Goal: Task Accomplishment & Management: Use online tool/utility

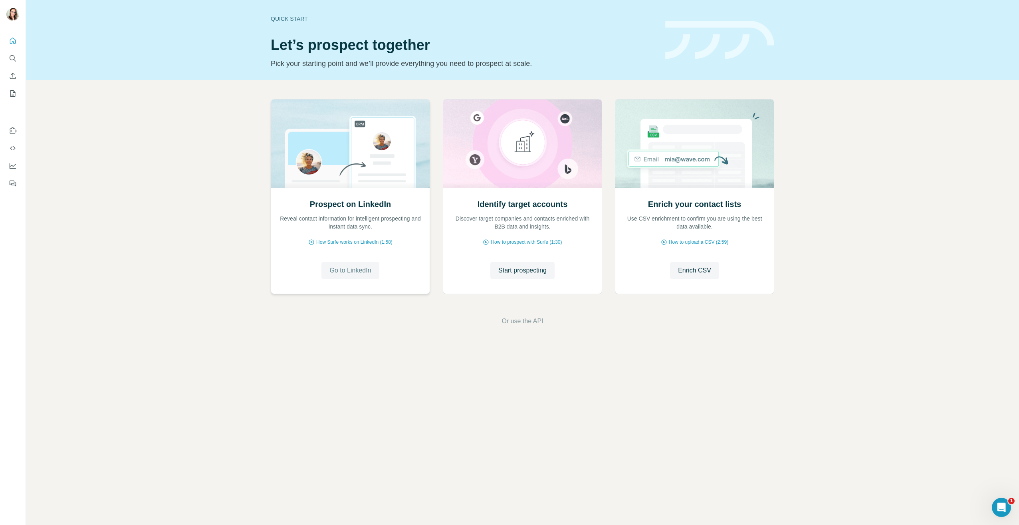
click at [355, 270] on span "Go to LinkedIn" at bounding box center [350, 271] width 42 height 10
click at [525, 268] on span "Start prospecting" at bounding box center [522, 271] width 48 height 10
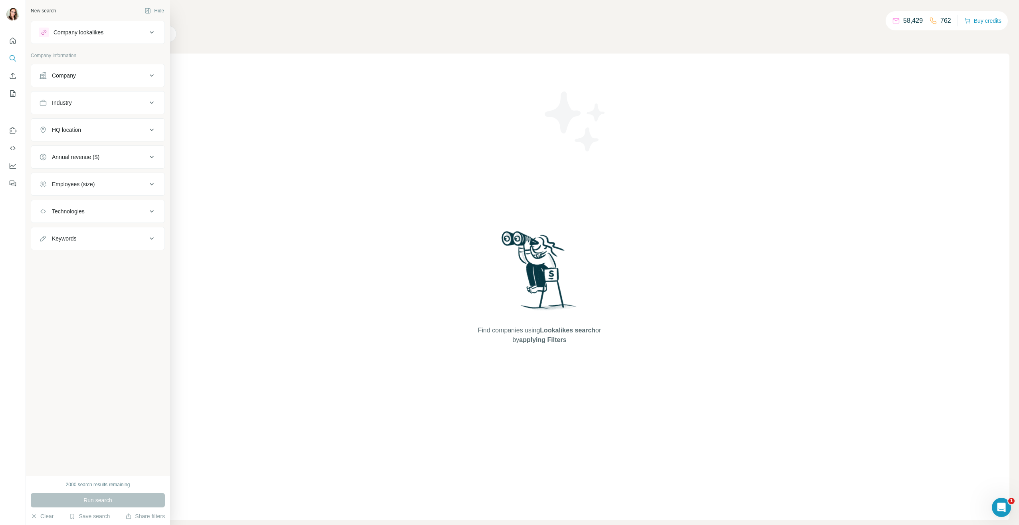
click at [112, 76] on div "Company" at bounding box center [93, 75] width 108 height 8
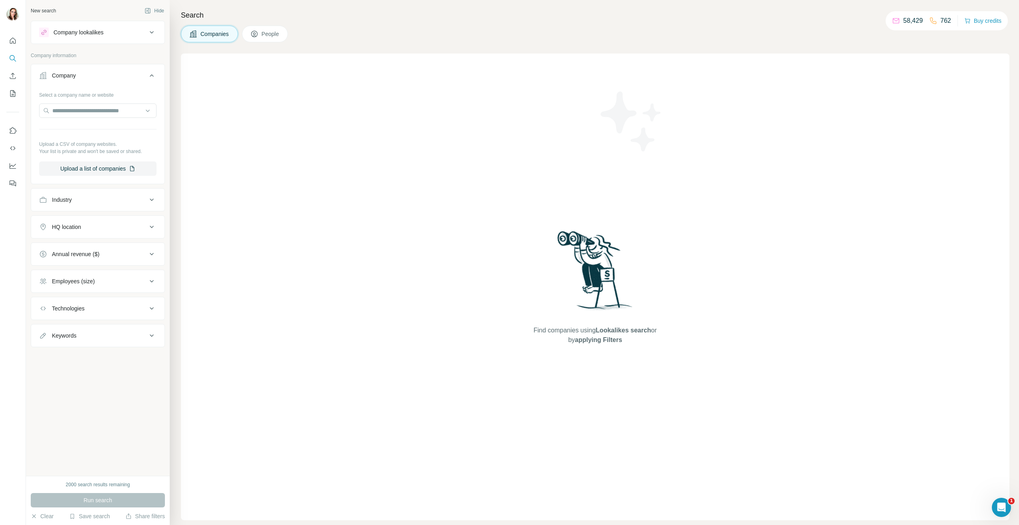
click at [110, 203] on div "Industry" at bounding box center [93, 200] width 108 height 8
click at [105, 218] on input at bounding box center [93, 219] width 99 height 9
click at [119, 270] on div "Commercial Real Estate" at bounding box center [98, 266] width 104 height 8
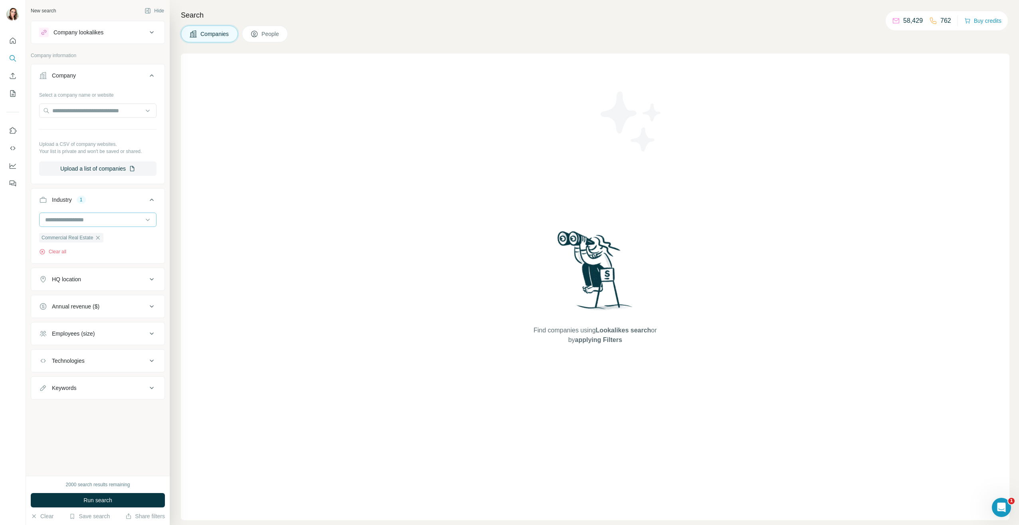
click at [102, 219] on input at bounding box center [93, 219] width 99 height 9
click at [103, 224] on div "Manufacturing" at bounding box center [98, 220] width 104 height 8
click at [107, 218] on input at bounding box center [93, 219] width 99 height 9
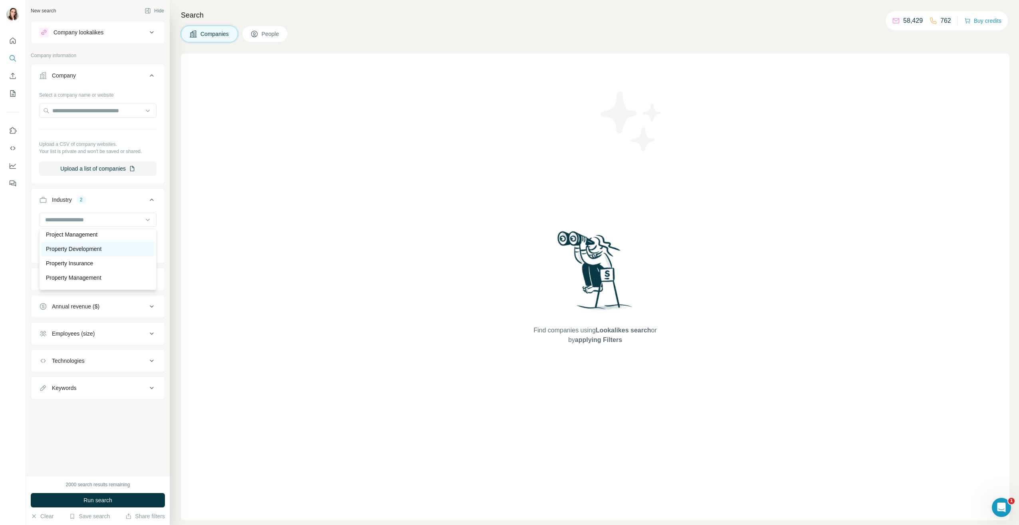
click at [107, 253] on div "Property Development" at bounding box center [98, 249] width 104 height 8
click at [107, 210] on button "Industry 3" at bounding box center [97, 201] width 133 height 22
click at [112, 206] on button "Industry 3" at bounding box center [97, 199] width 133 height 19
click at [112, 219] on input at bounding box center [93, 219] width 99 height 9
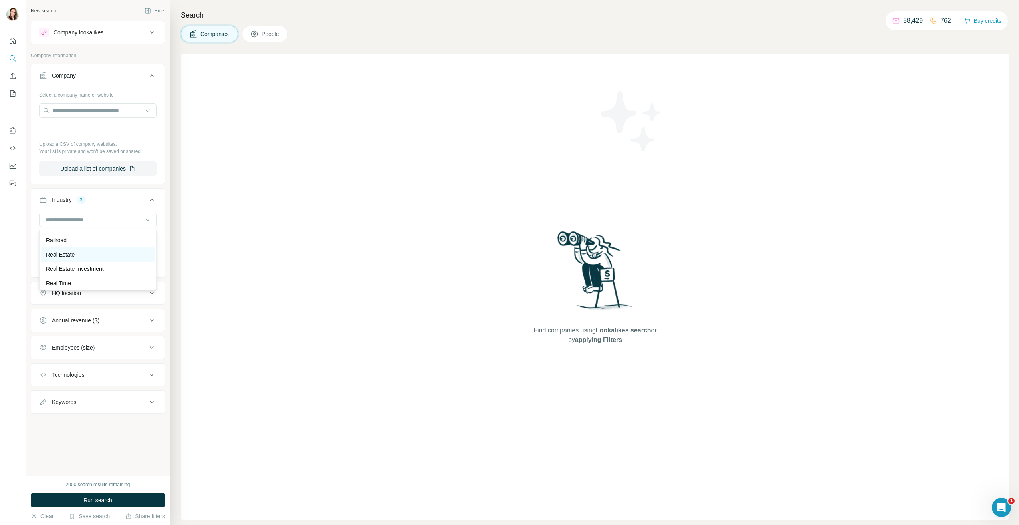
click at [98, 258] on div "Real Estate" at bounding box center [98, 254] width 104 height 8
click at [108, 218] on input at bounding box center [93, 219] width 99 height 9
click at [113, 273] on div "Real Estate Investment" at bounding box center [98, 269] width 104 height 8
click at [107, 219] on input at bounding box center [93, 219] width 99 height 9
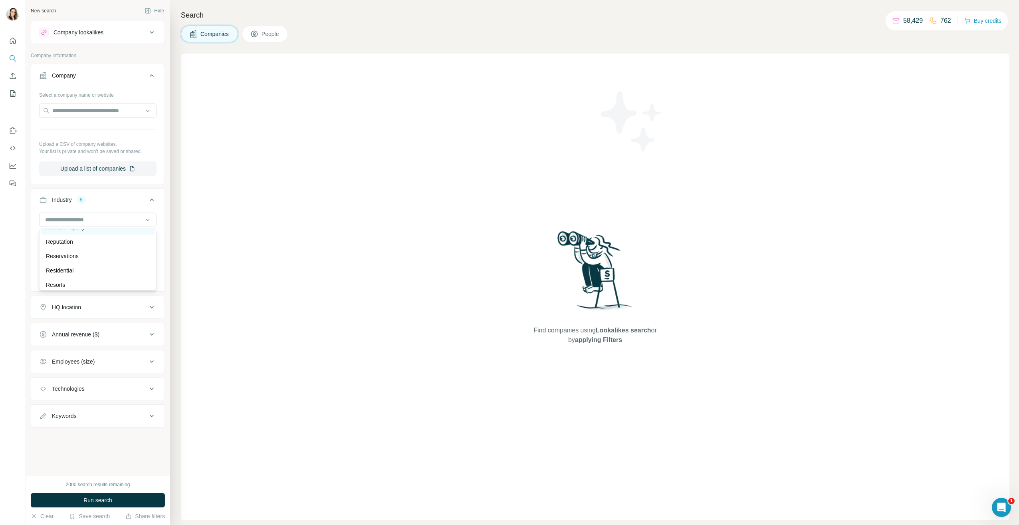
click at [102, 231] on div "Rental Property" at bounding box center [98, 227] width 104 height 8
click at [109, 216] on input at bounding box center [93, 219] width 99 height 9
click at [97, 242] on div "Self-Storage" at bounding box center [98, 238] width 104 height 8
click at [101, 224] on div at bounding box center [93, 220] width 99 height 14
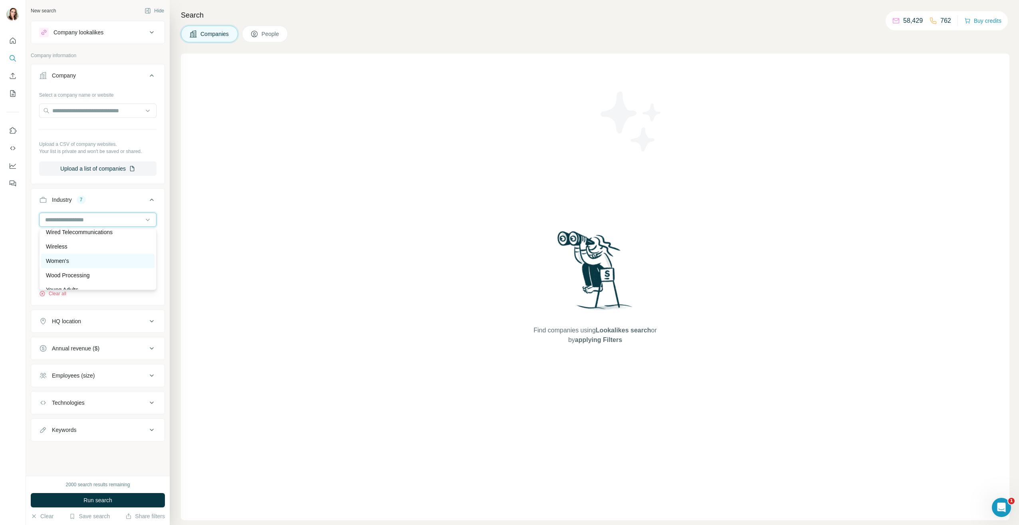
scroll to position [8929, 0]
click at [139, 198] on div "Industry 7" at bounding box center [93, 200] width 108 height 8
click at [141, 200] on div "Industry 7" at bounding box center [93, 200] width 108 height 8
click at [142, 197] on div "Industry 7" at bounding box center [93, 200] width 108 height 8
click at [143, 227] on div "HQ location" at bounding box center [93, 227] width 108 height 8
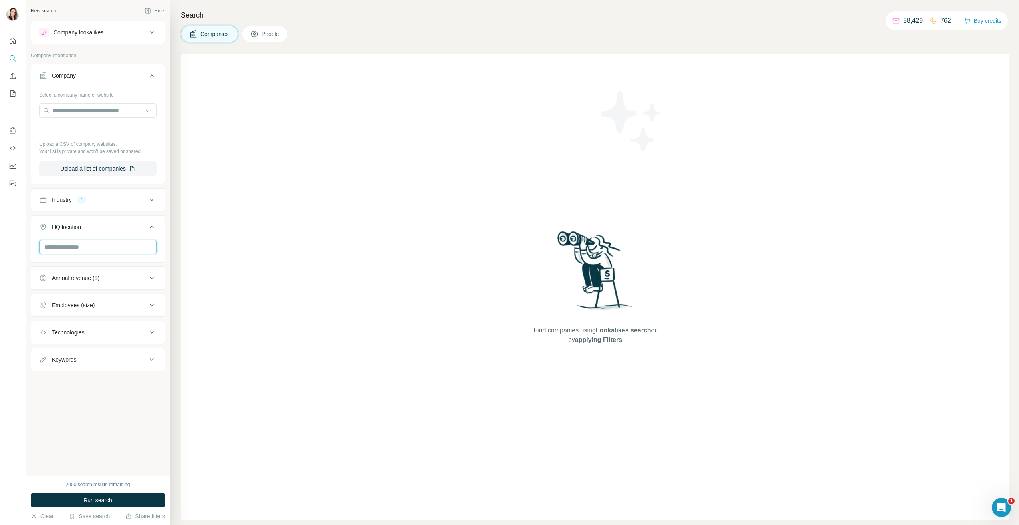
click at [108, 250] on input "text" at bounding box center [97, 247] width 117 height 14
type input "**********"
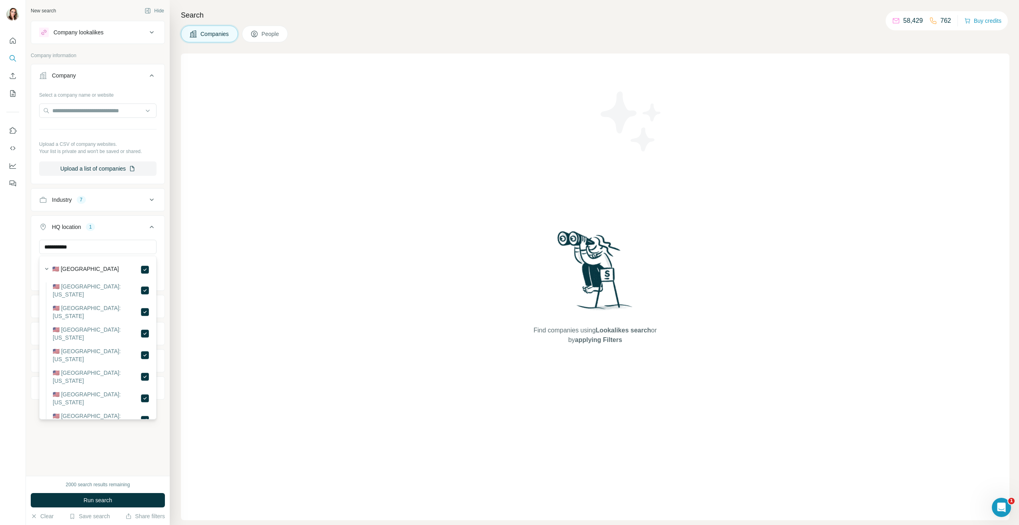
click at [159, 227] on button "HQ location 1" at bounding box center [97, 228] width 133 height 22
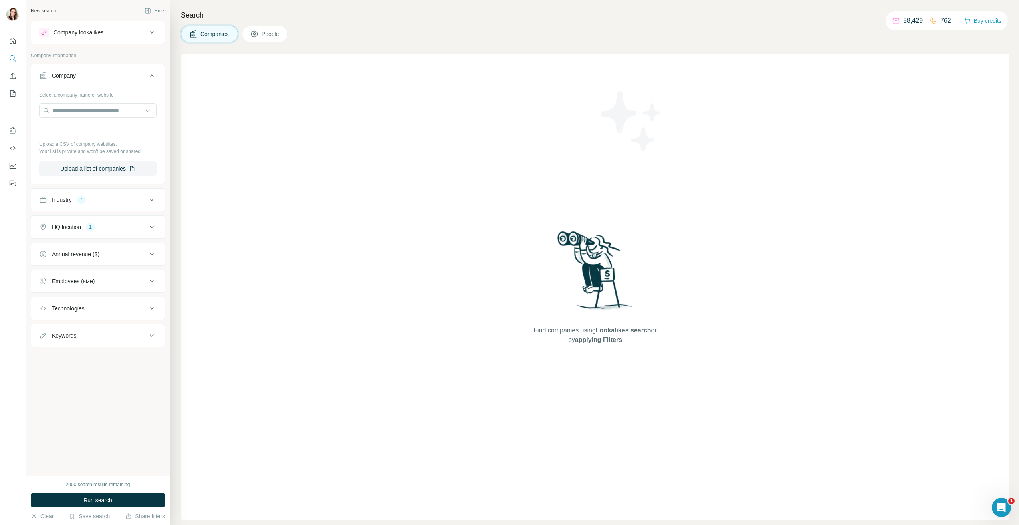
click at [145, 281] on div "Employees (size)" at bounding box center [93, 281] width 108 height 8
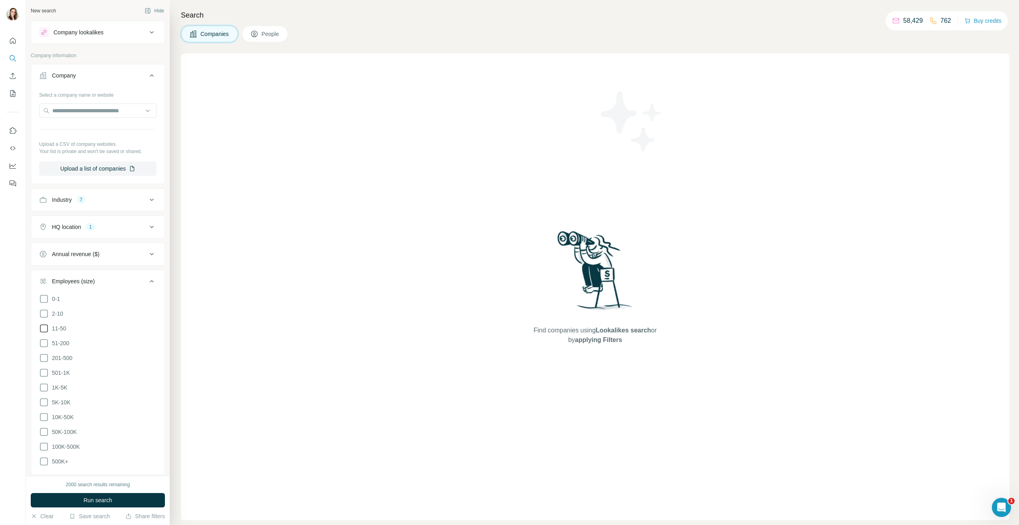
click at [43, 328] on icon at bounding box center [44, 328] width 10 height 10
click at [44, 314] on icon at bounding box center [44, 314] width 10 height 10
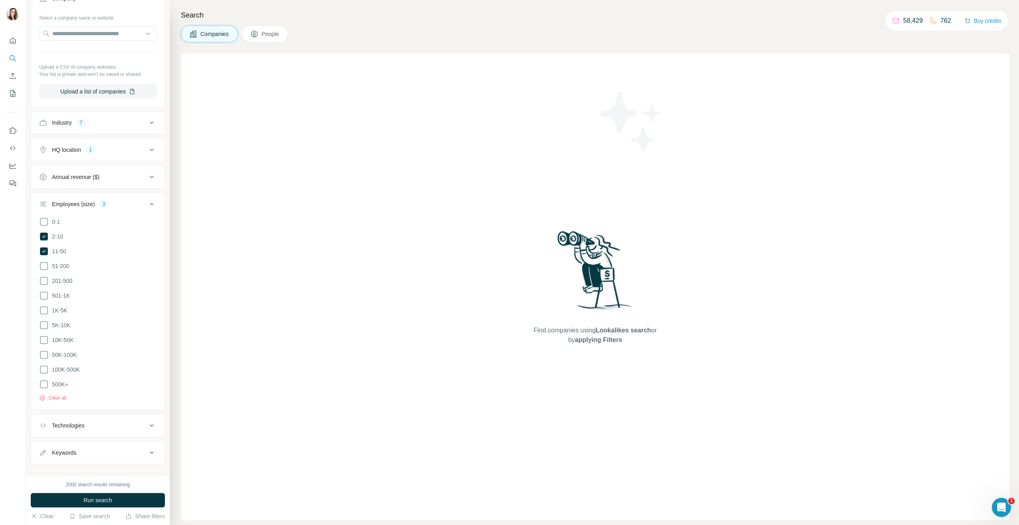
scroll to position [83, 0]
click at [108, 415] on div "Technologies" at bounding box center [93, 419] width 108 height 8
click at [99, 442] on div "Keywords" at bounding box center [93, 446] width 108 height 8
click at [94, 460] on input "text" at bounding box center [89, 466] width 101 height 14
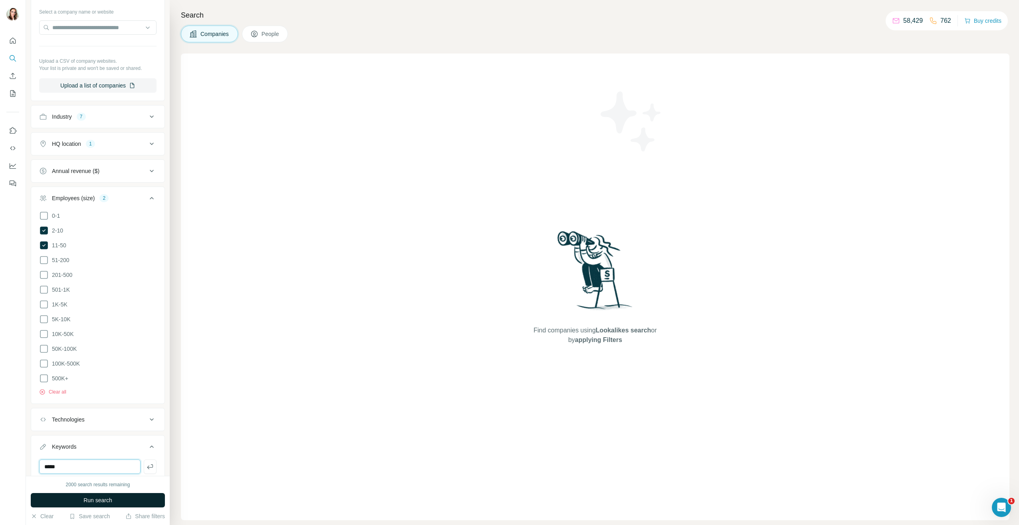
type input "*****"
click at [101, 498] on span "Run search" at bounding box center [97, 500] width 29 height 8
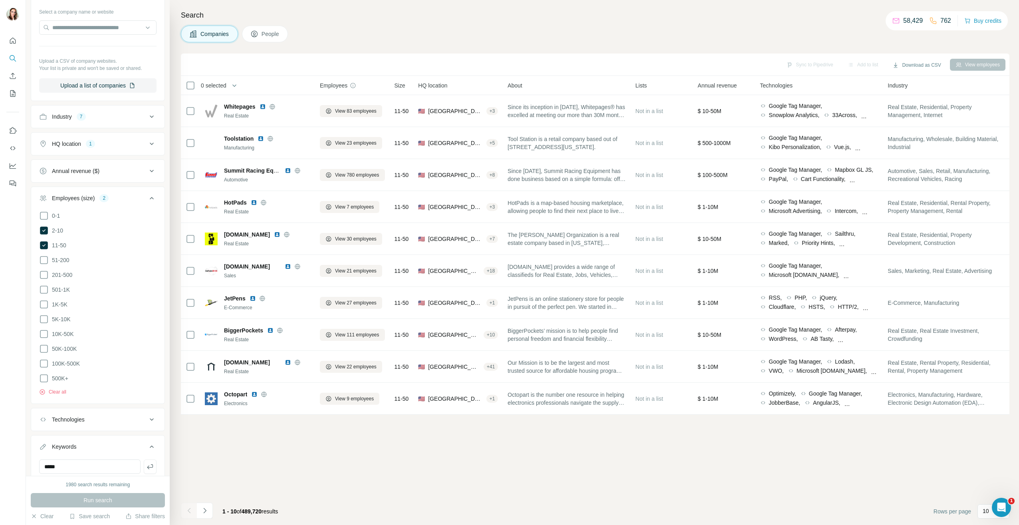
click at [268, 29] on button "People" at bounding box center [265, 34] width 46 height 17
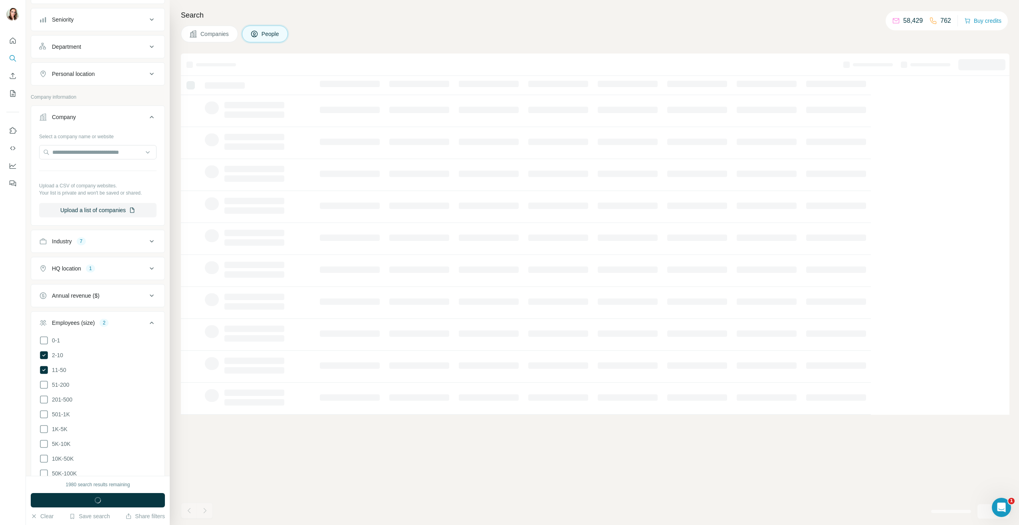
scroll to position [208, 0]
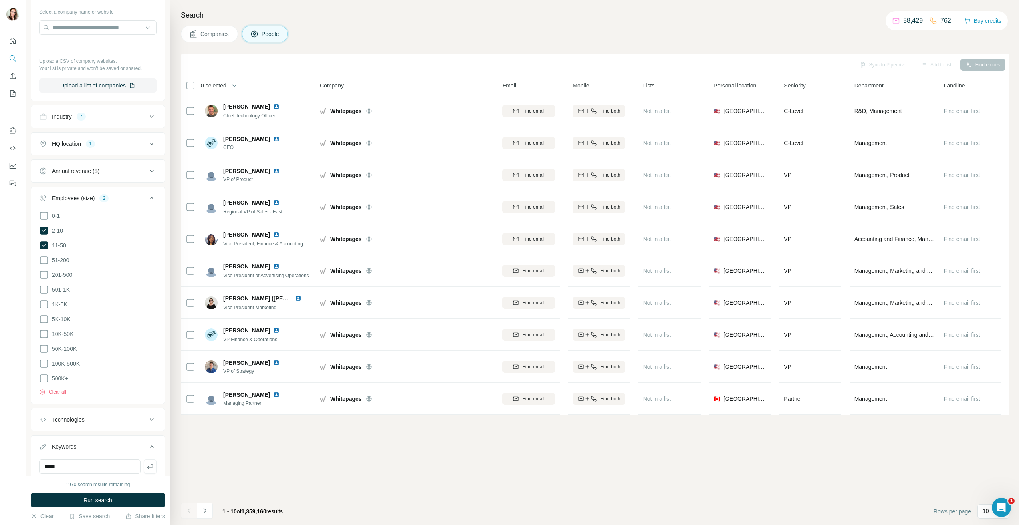
click at [215, 35] on span "Companies" at bounding box center [214, 34] width 29 height 8
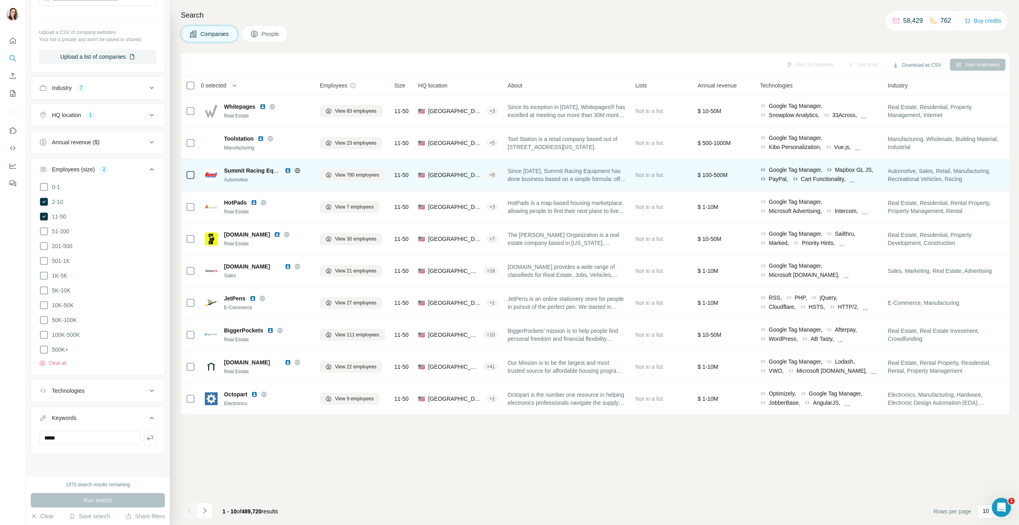
scroll to position [83, 0]
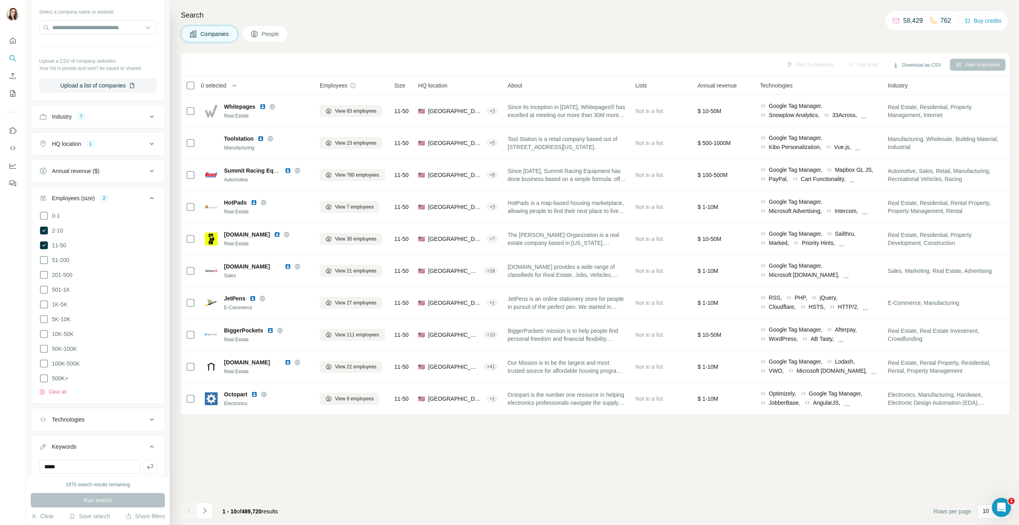
click at [208, 513] on icon "Navigate to next page" at bounding box center [205, 510] width 8 height 8
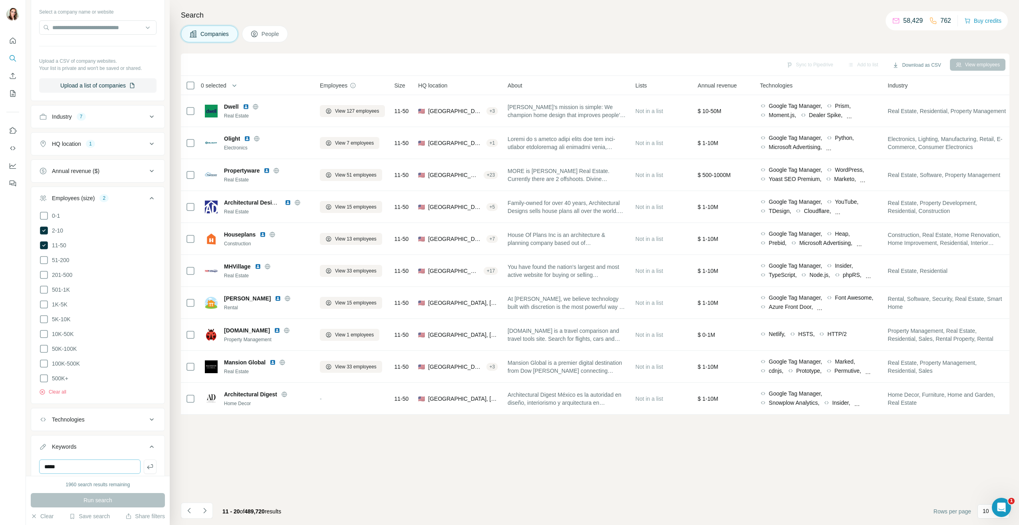
scroll to position [107, 0]
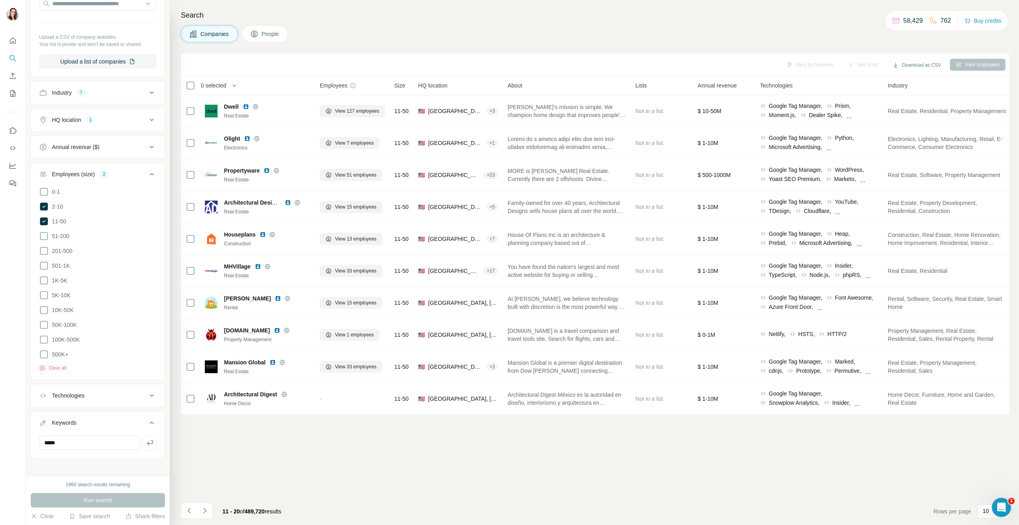
click at [123, 94] on div "Industry 7" at bounding box center [93, 93] width 108 height 8
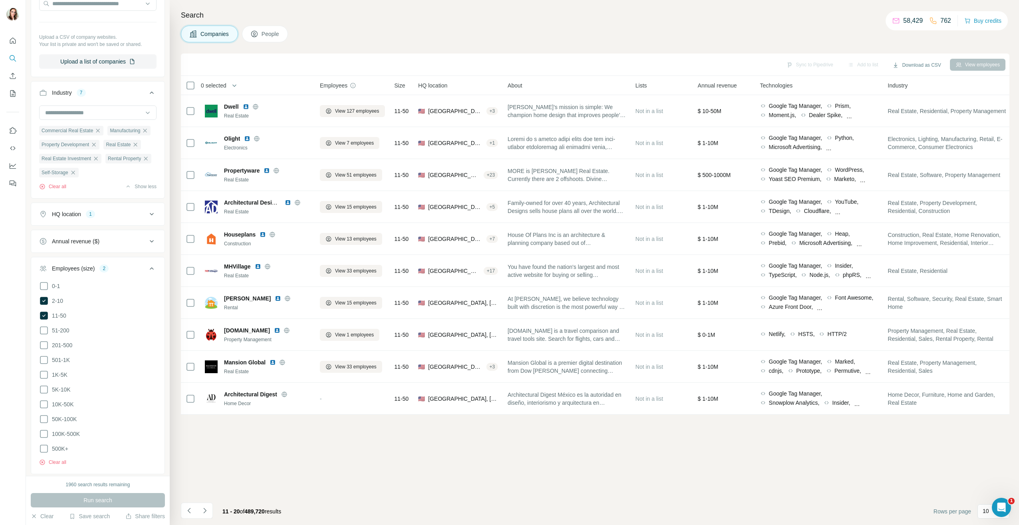
scroll to position [0, 0]
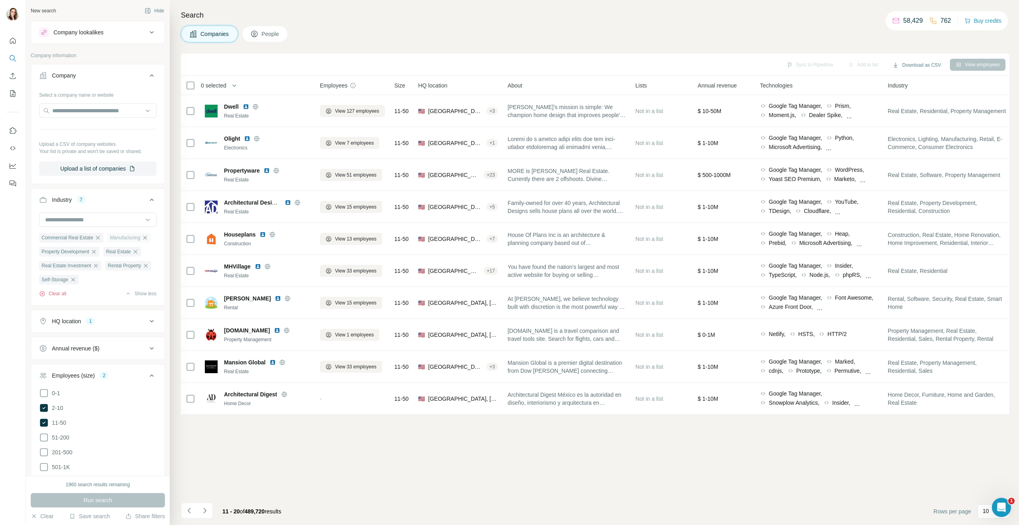
click at [142, 241] on icon "button" at bounding box center [145, 237] width 6 height 6
click at [114, 497] on button "Run search" at bounding box center [98, 500] width 134 height 14
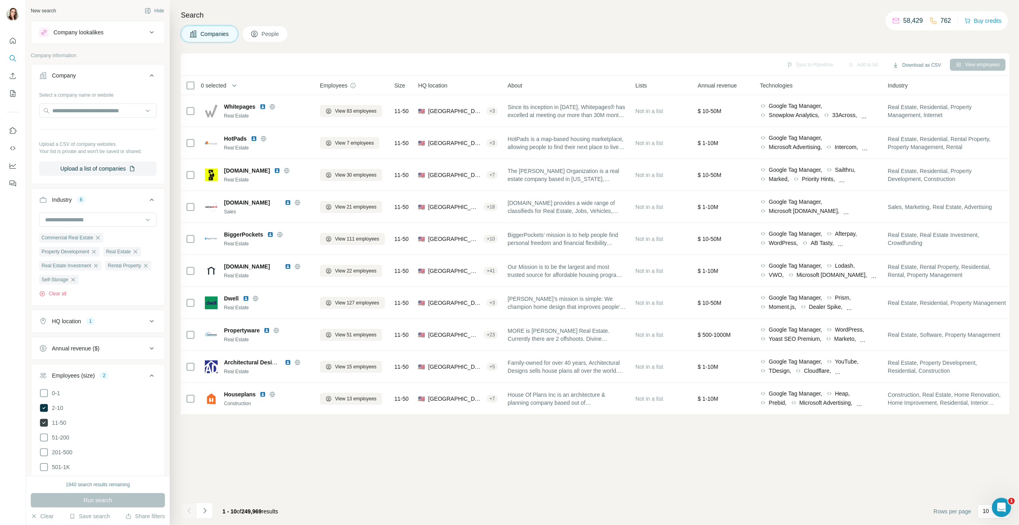
click at [44, 423] on icon at bounding box center [43, 422] width 3 height 2
click at [98, 496] on button "Run search" at bounding box center [98, 500] width 134 height 14
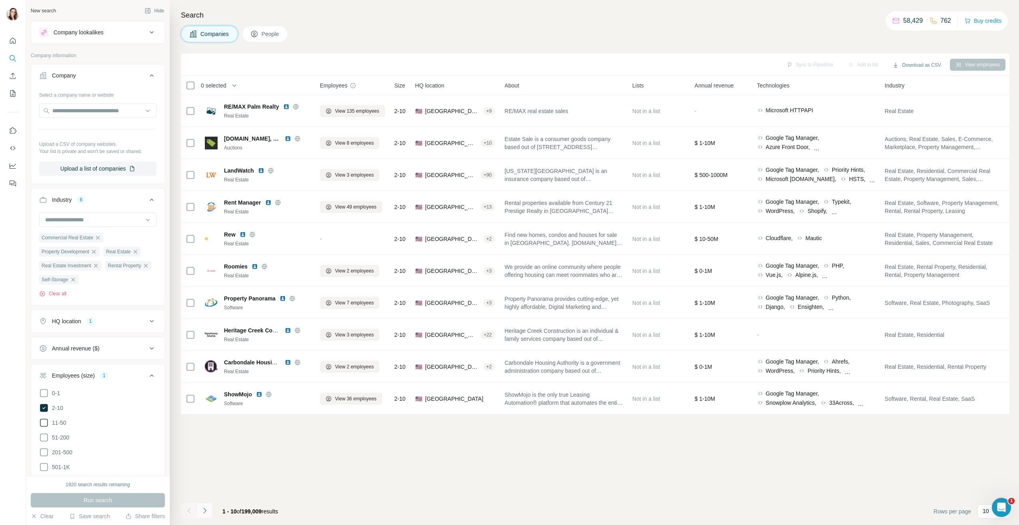
click at [206, 508] on icon "Navigate to next page" at bounding box center [205, 510] width 8 height 8
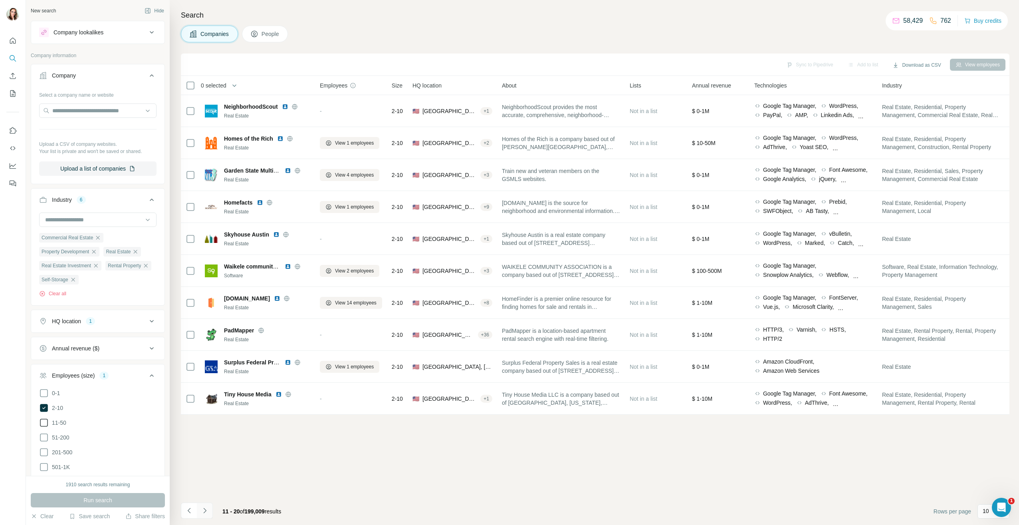
click at [206, 511] on icon "Navigate to next page" at bounding box center [205, 510] width 8 height 8
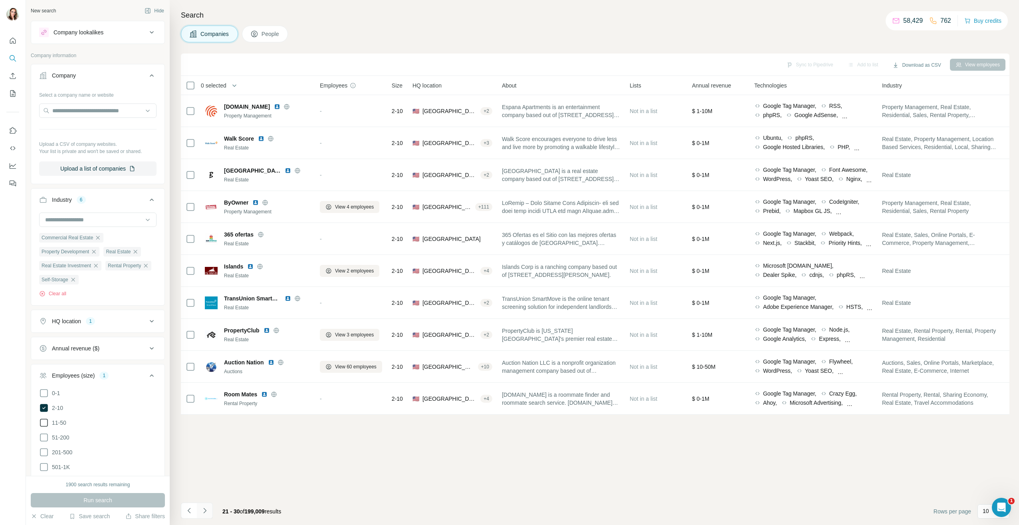
click at [206, 510] on icon "Navigate to next page" at bounding box center [205, 510] width 8 height 8
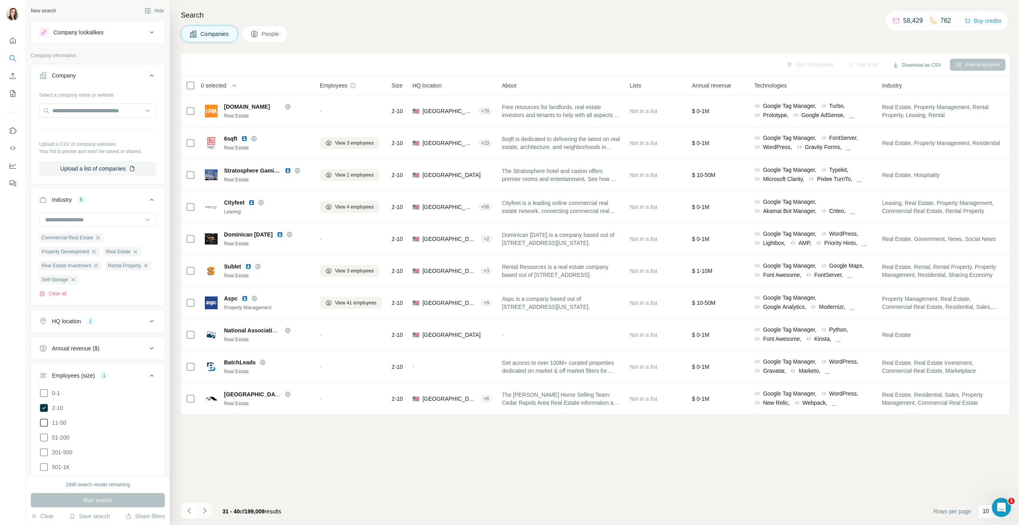
click at [204, 514] on icon "Navigate to next page" at bounding box center [205, 510] width 8 height 8
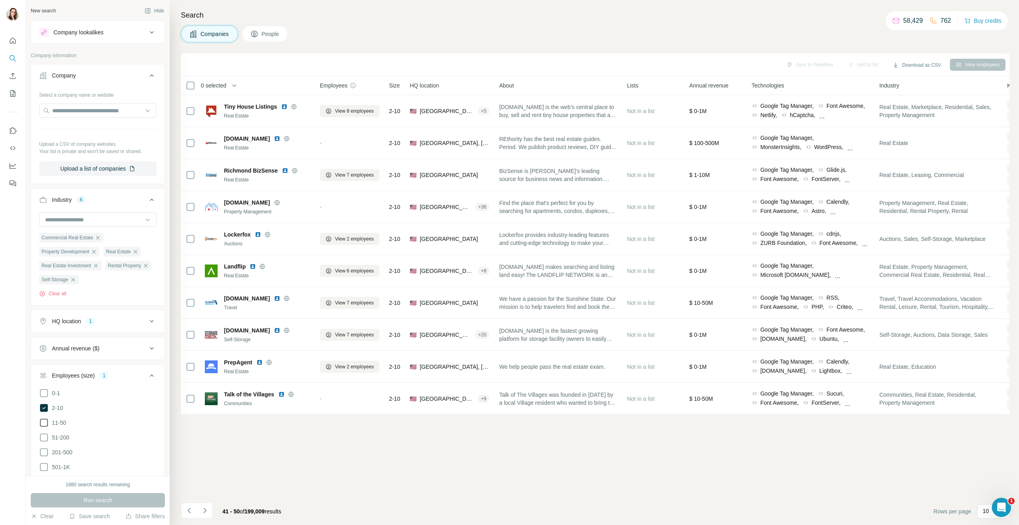
click at [111, 377] on div "Employees (size) 1" at bounding box center [93, 375] width 108 height 8
click at [139, 351] on div "Annual revenue ($)" at bounding box center [93, 348] width 108 height 8
click at [45, 382] on icon at bounding box center [44, 381] width 10 height 10
click at [42, 398] on icon at bounding box center [44, 396] width 10 height 10
click at [45, 365] on icon at bounding box center [44, 366] width 10 height 10
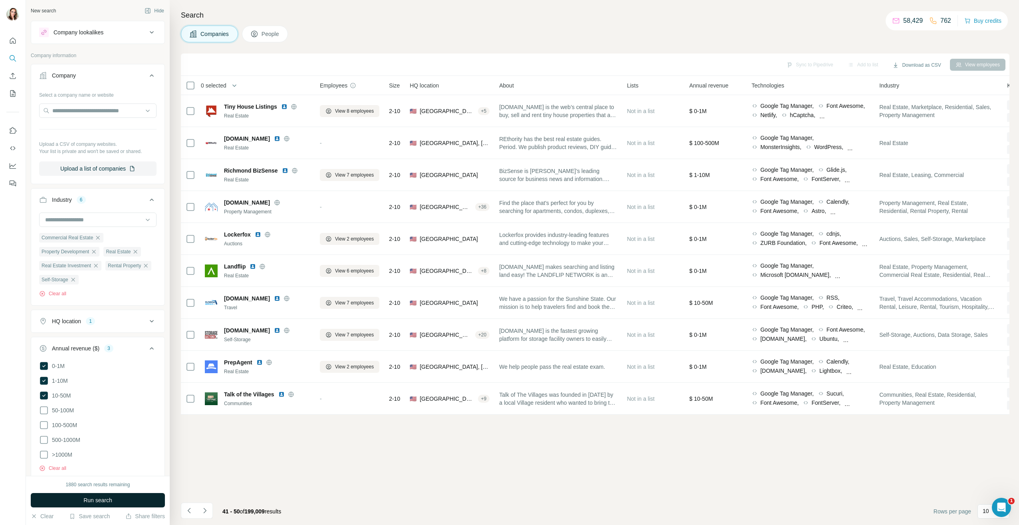
click at [95, 500] on span "Run search" at bounding box center [97, 500] width 29 height 8
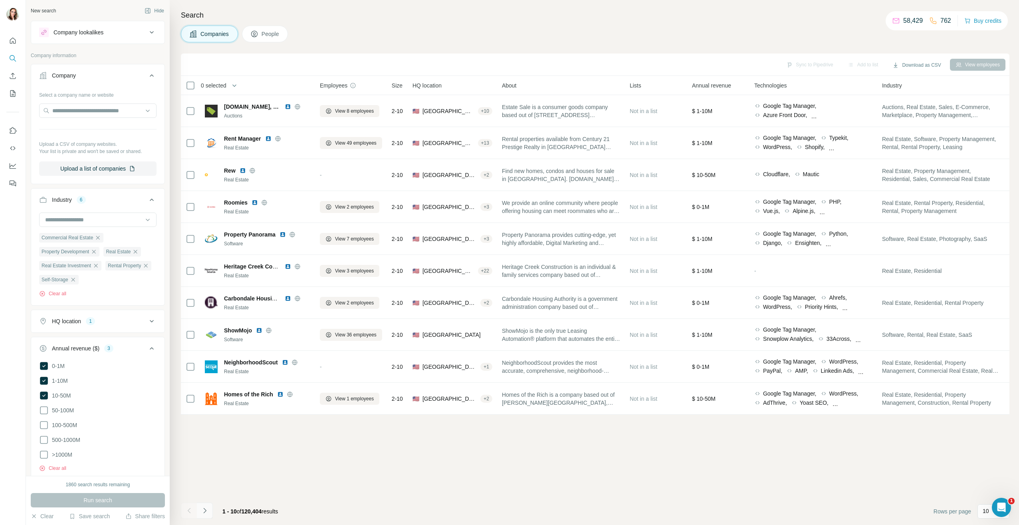
click at [201, 510] on icon "Navigate to next page" at bounding box center [205, 510] width 8 height 8
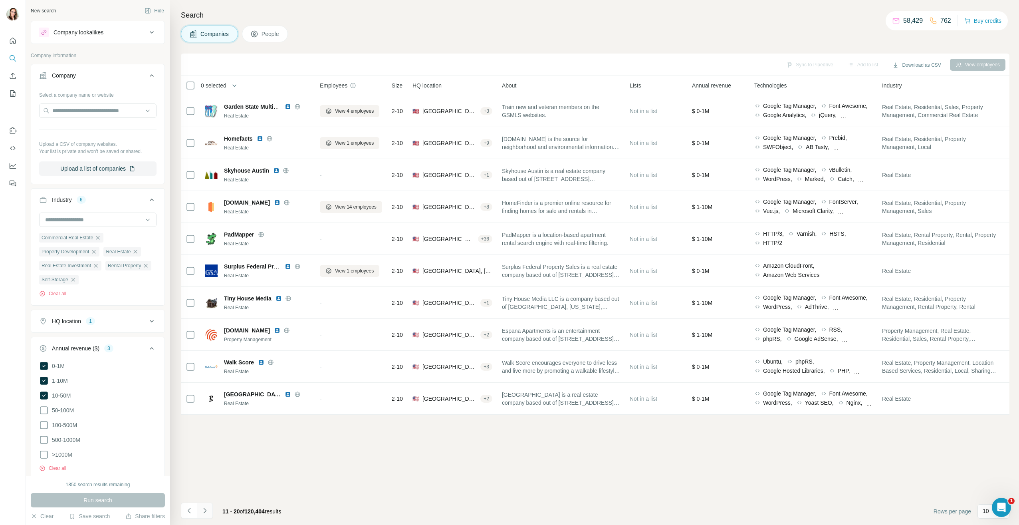
click at [206, 513] on icon "Navigate to next page" at bounding box center [205, 510] width 8 height 8
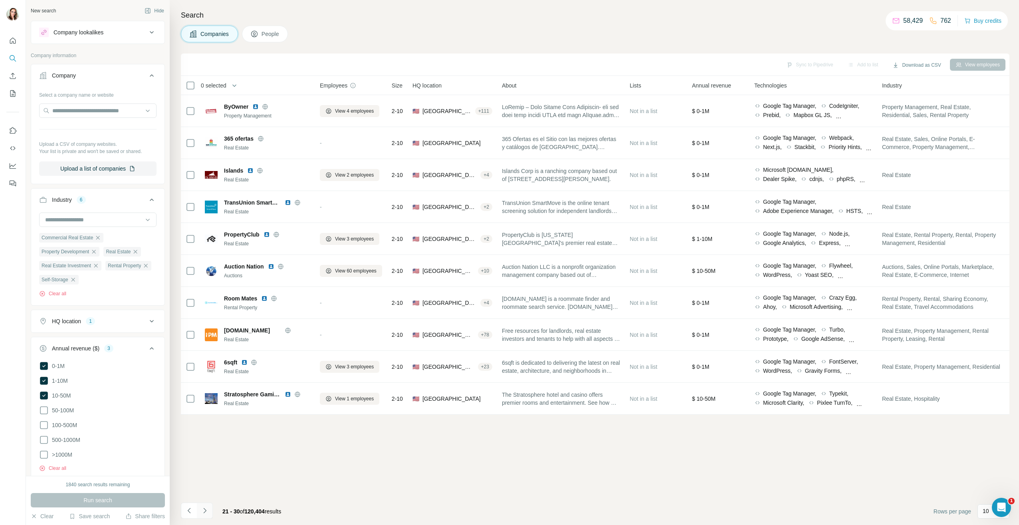
click at [205, 508] on icon "Navigate to next page" at bounding box center [205, 510] width 8 height 8
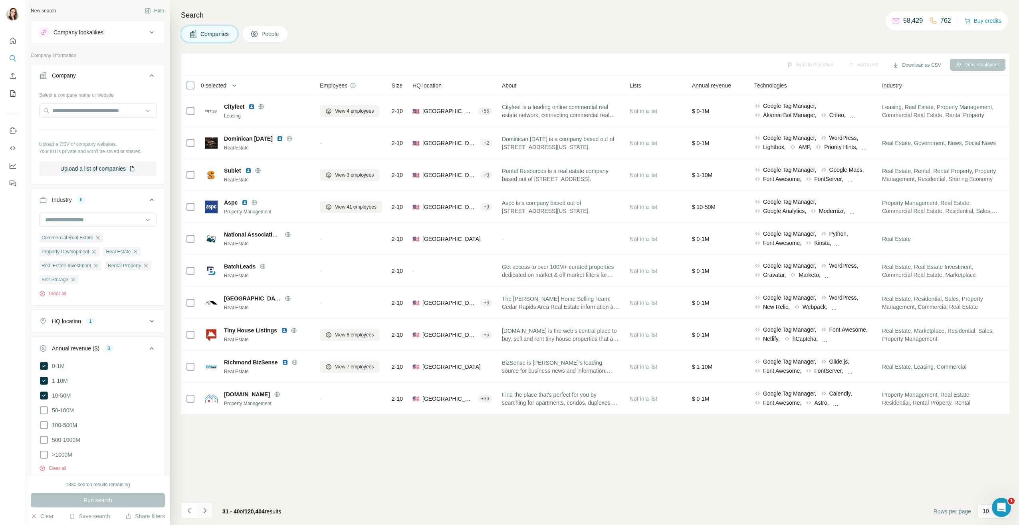
click at [204, 513] on icon "Navigate to next page" at bounding box center [205, 510] width 8 height 8
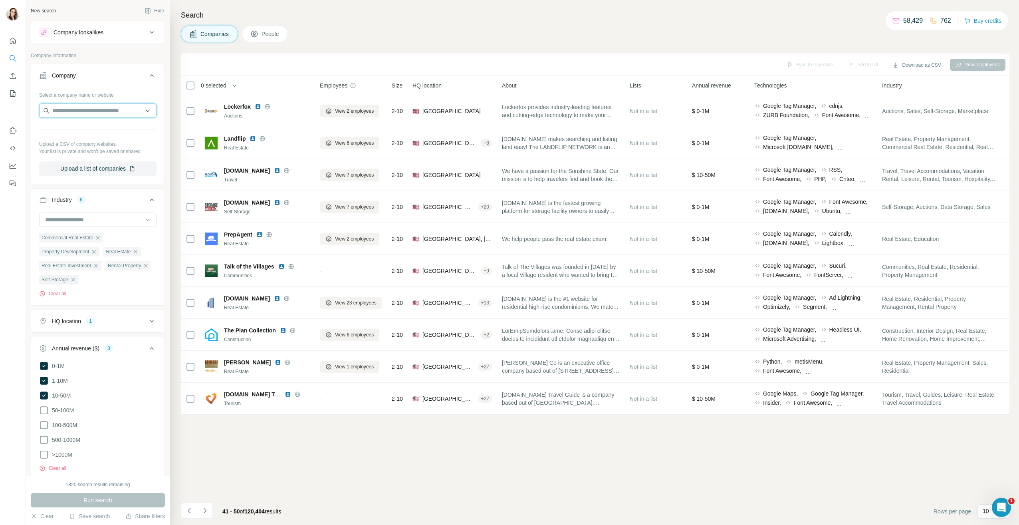
drag, startPoint x: 144, startPoint y: 115, endPoint x: 139, endPoint y: 109, distance: 7.7
click at [141, 111] on input "text" at bounding box center [97, 110] width 117 height 14
click at [139, 109] on input "text" at bounding box center [97, 110] width 117 height 14
click at [163, 66] on div "New search Hide Company lookalikes Company information Company Select a company…" at bounding box center [98, 238] width 144 height 476
click at [129, 34] on div "Company lookalikes" at bounding box center [93, 33] width 108 height 10
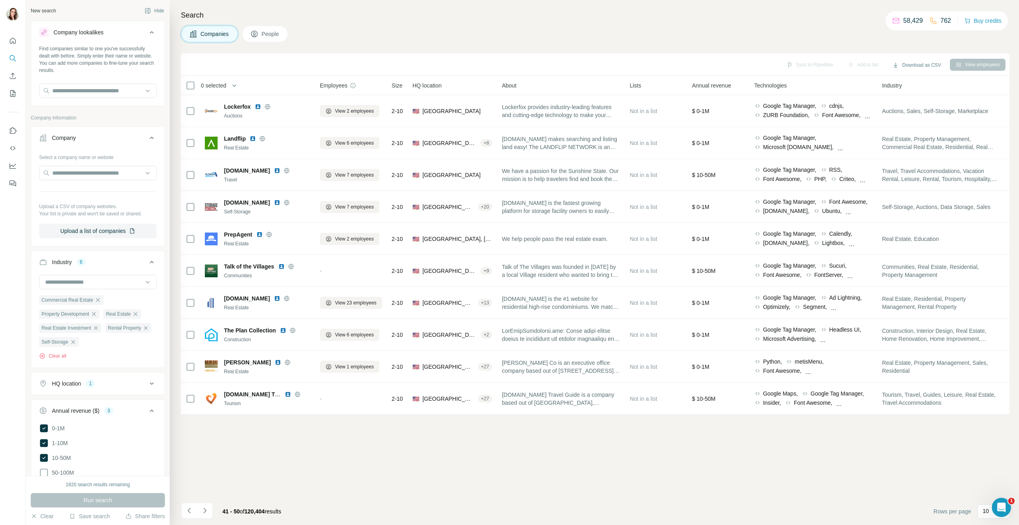
click at [129, 34] on div "Company lookalikes" at bounding box center [93, 33] width 108 height 10
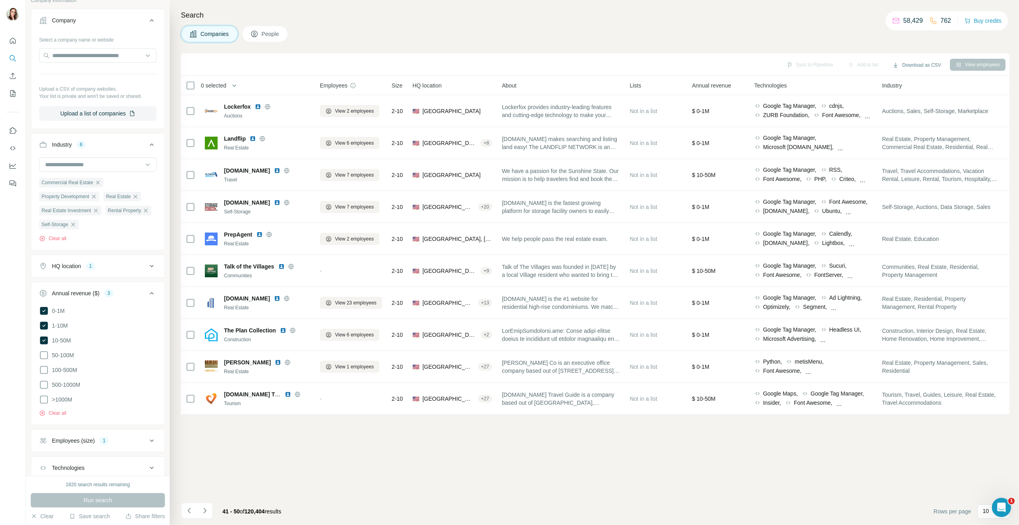
scroll to position [131, 0]
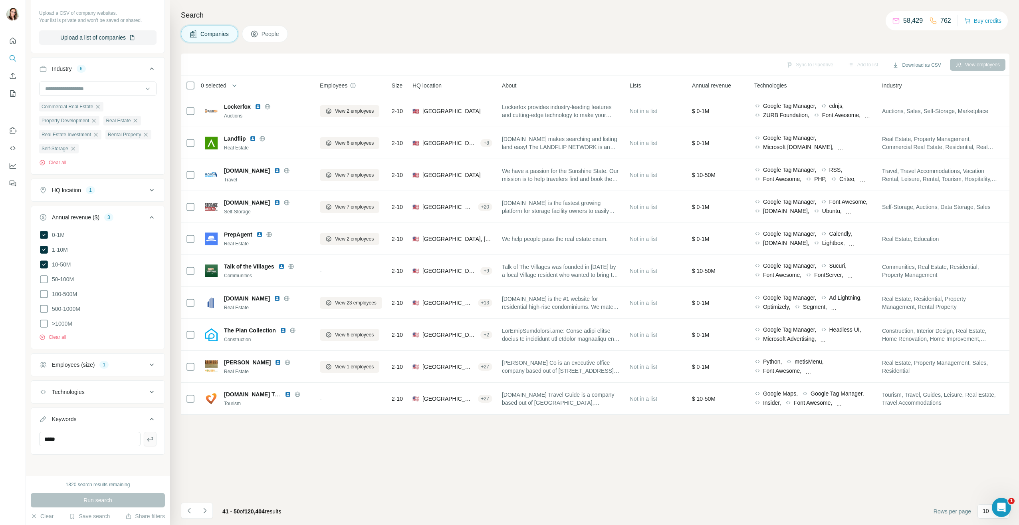
click at [147, 438] on icon "button" at bounding box center [150, 439] width 8 height 8
click at [125, 504] on button "Run search" at bounding box center [98, 500] width 134 height 14
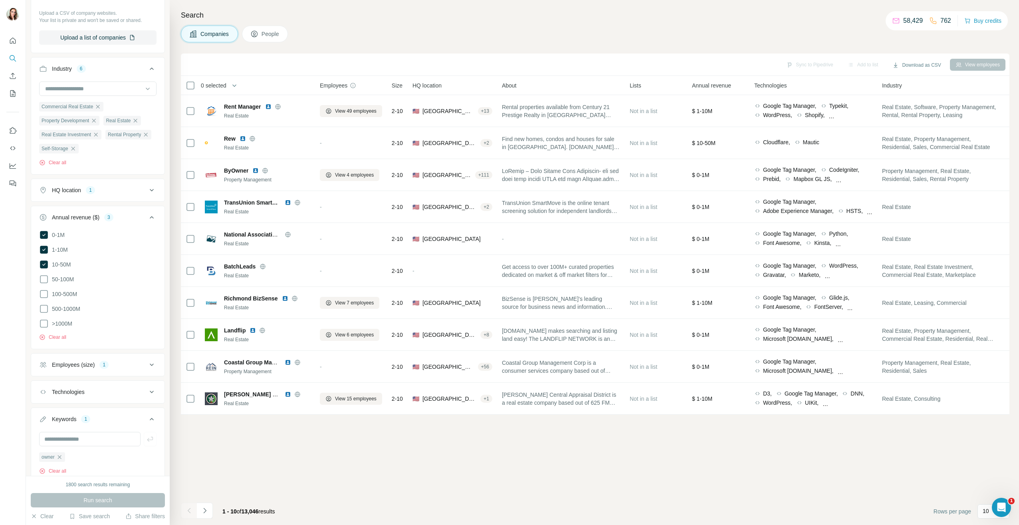
click at [275, 34] on span "People" at bounding box center [271, 34] width 18 height 8
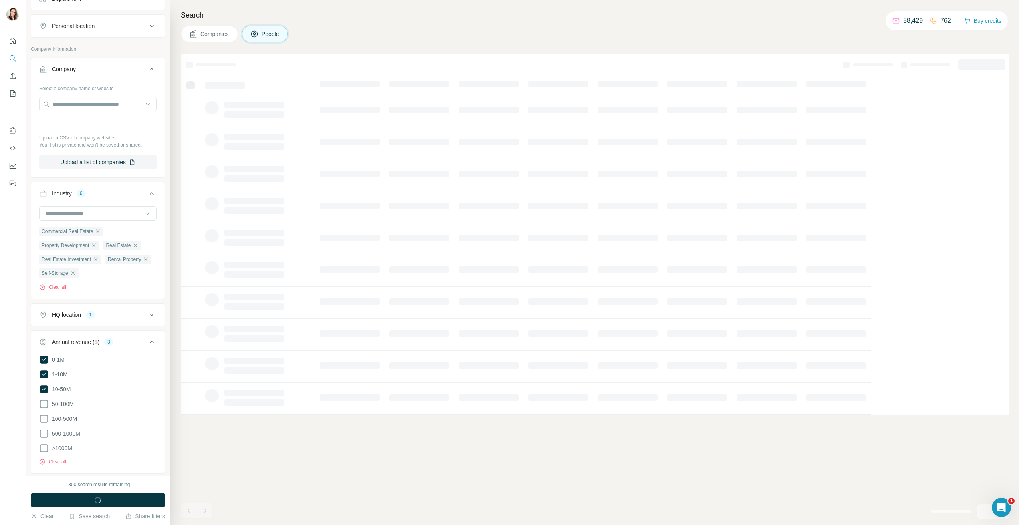
scroll to position [256, 0]
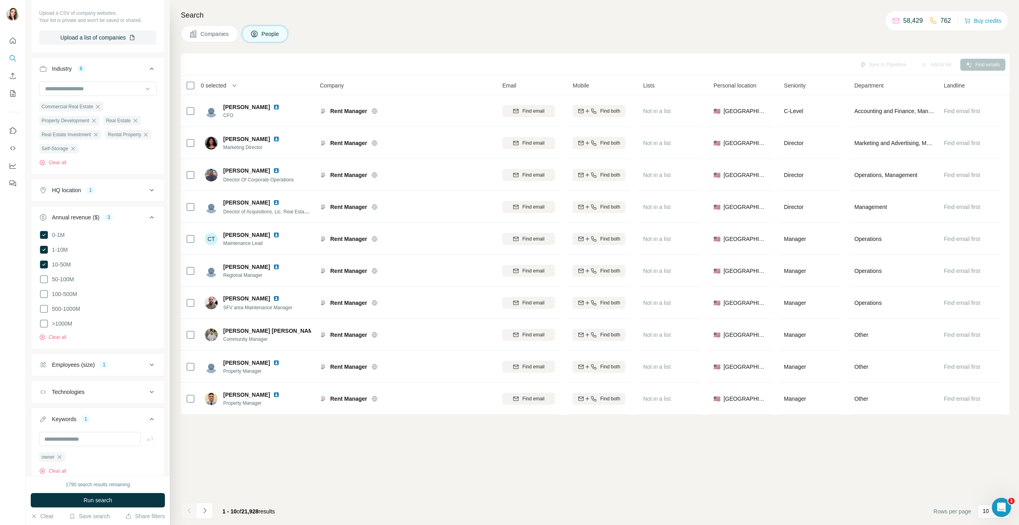
click at [206, 513] on icon "Navigate to next page" at bounding box center [205, 510] width 8 height 8
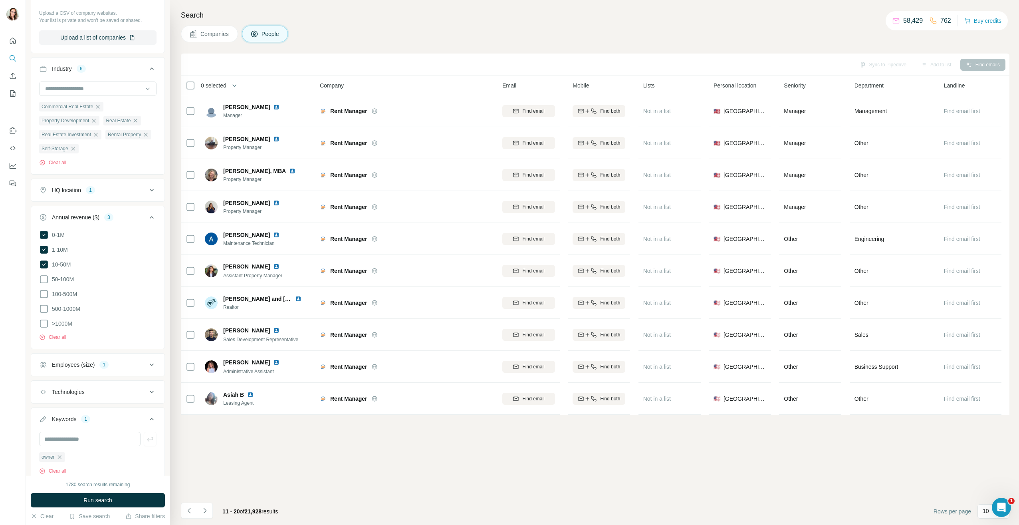
click at [205, 513] on icon "Navigate to next page" at bounding box center [205, 510] width 8 height 8
click at [221, 30] on span "Companies" at bounding box center [214, 34] width 29 height 8
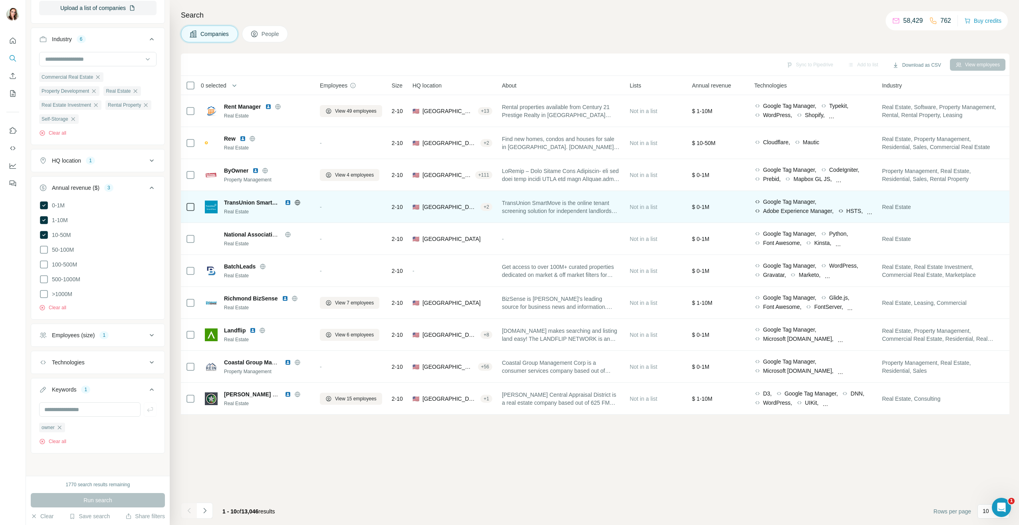
scroll to position [131, 0]
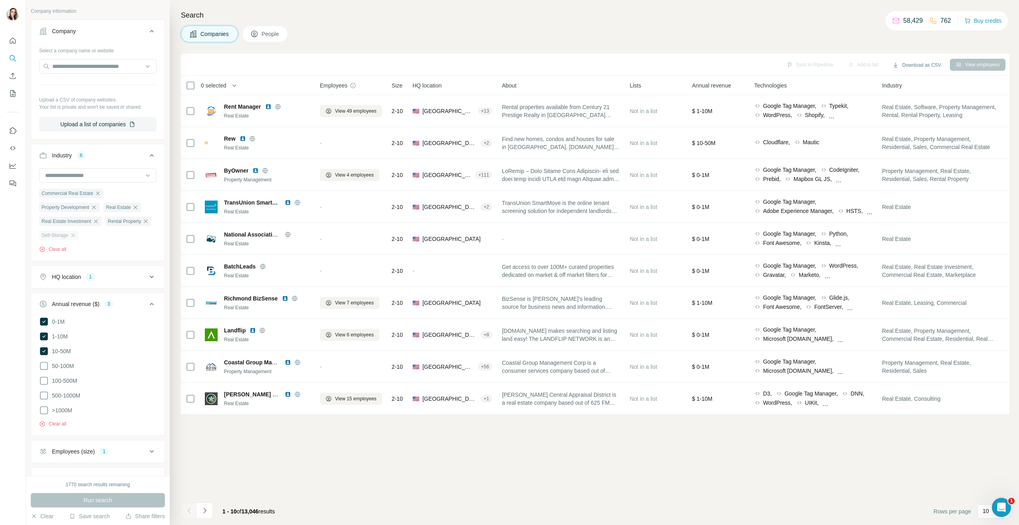
scroll to position [40, 0]
click at [139, 214] on icon "button" at bounding box center [135, 211] width 6 height 6
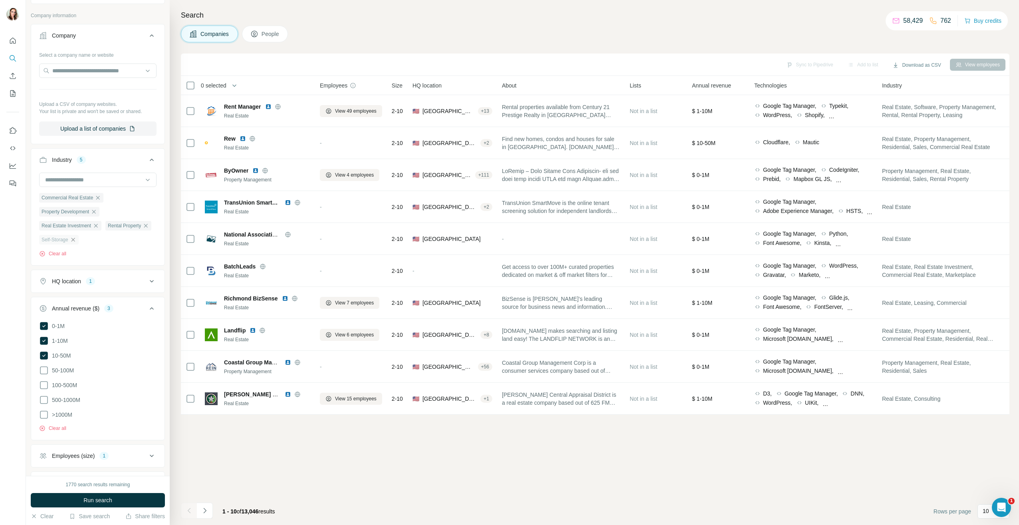
click at [76, 241] on icon "button" at bounding box center [73, 239] width 6 height 6
click at [143, 229] on icon "button" at bounding box center [146, 225] width 6 height 6
click at [100, 501] on span "Run search" at bounding box center [97, 500] width 29 height 8
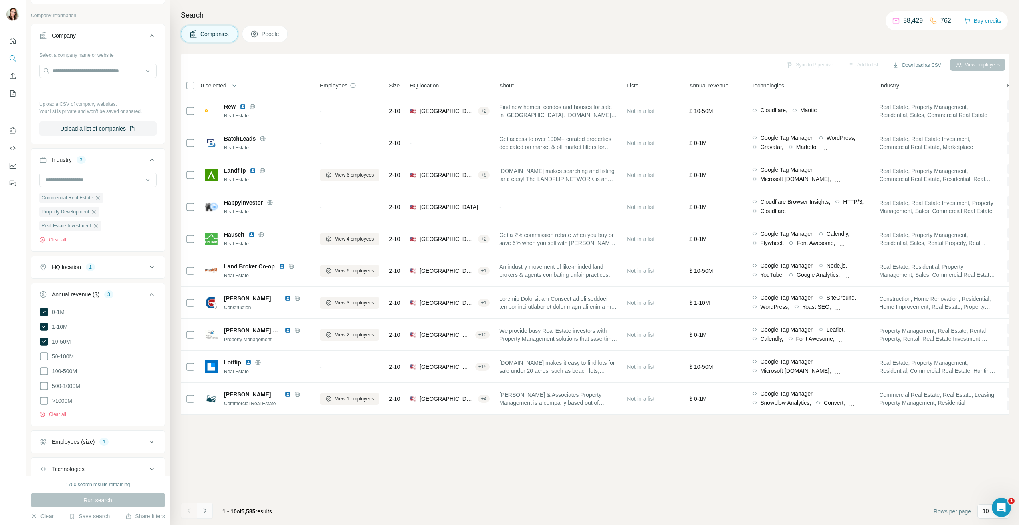
click at [206, 510] on icon "Navigate to next page" at bounding box center [204, 510] width 3 height 5
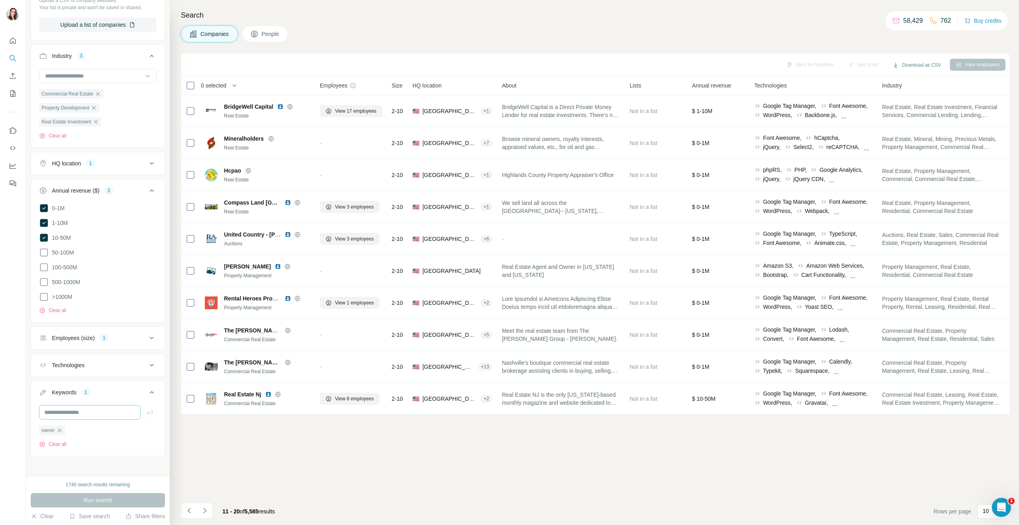
scroll to position [145, 0]
click at [87, 408] on input "text" at bounding box center [89, 410] width 101 height 14
type input "*********"
click at [146, 408] on icon "button" at bounding box center [150, 411] width 8 height 8
click at [99, 411] on input "text" at bounding box center [89, 410] width 101 height 14
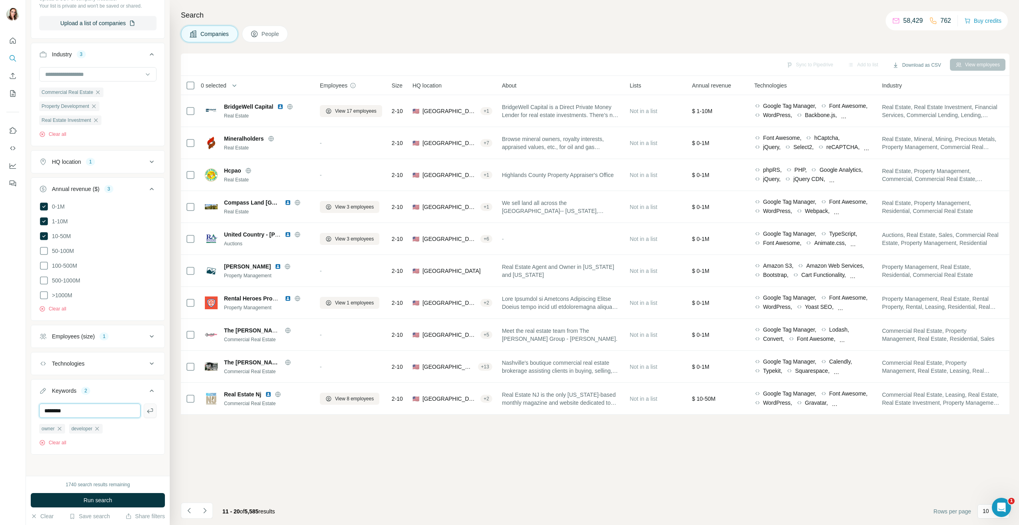
type input "********"
click at [146, 411] on icon "button" at bounding box center [150, 411] width 8 height 8
click at [109, 498] on span "Run search" at bounding box center [97, 500] width 29 height 8
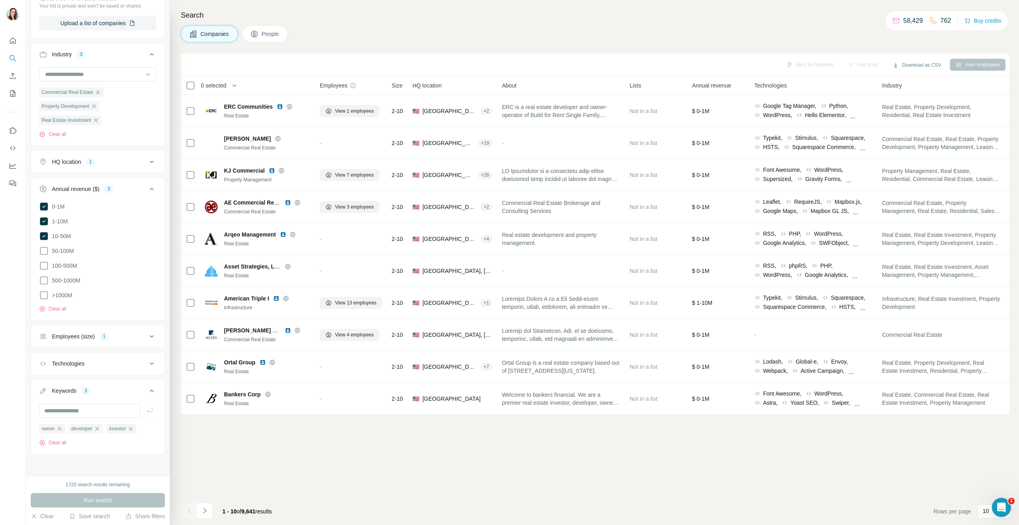
click at [202, 510] on icon "Navigate to next page" at bounding box center [205, 510] width 8 height 8
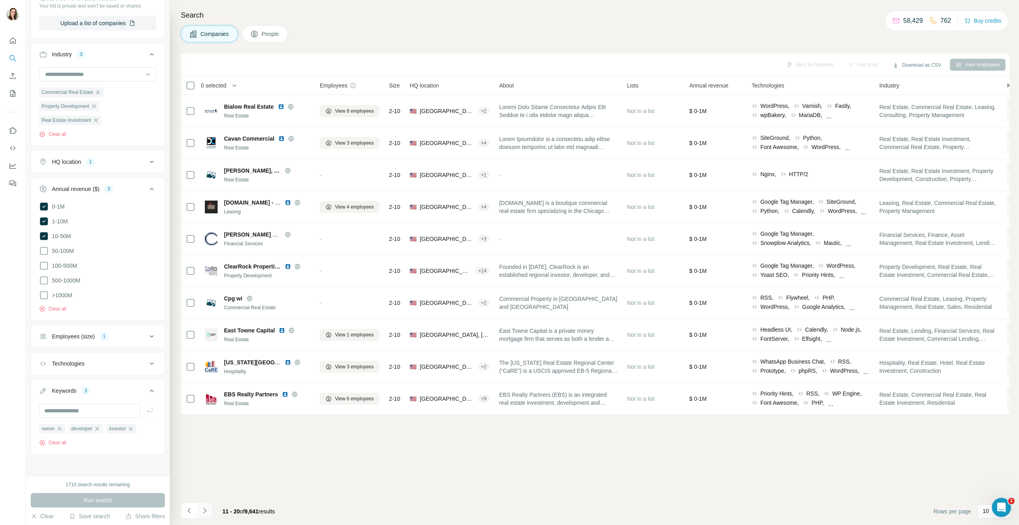
click at [207, 510] on icon "Navigate to next page" at bounding box center [205, 510] width 8 height 8
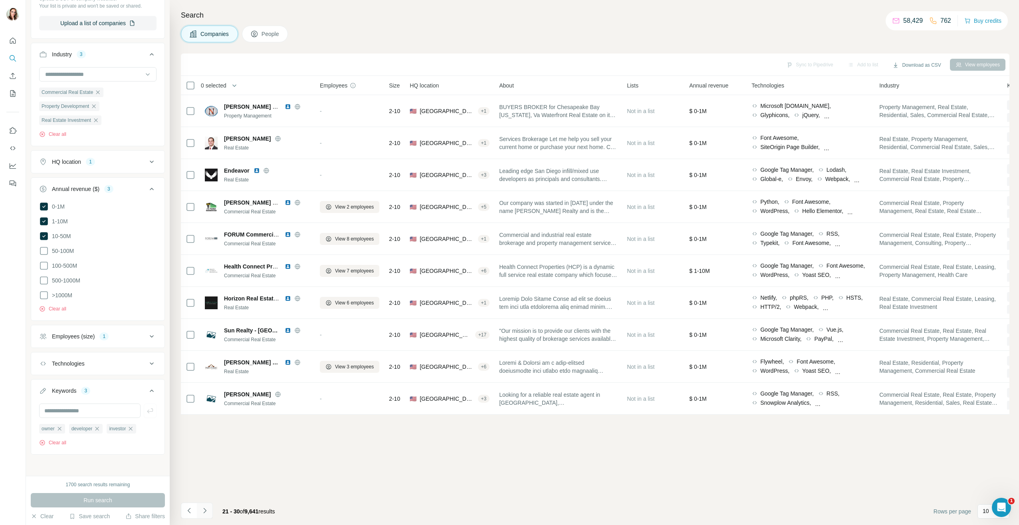
click at [203, 511] on icon "Navigate to next page" at bounding box center [205, 510] width 8 height 8
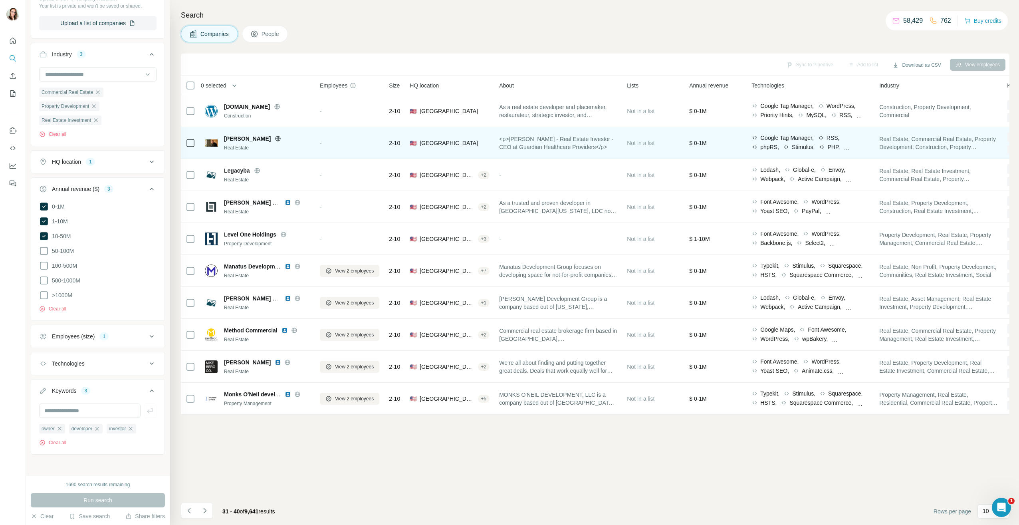
click at [293, 139] on div "Joe Owen" at bounding box center [267, 139] width 86 height 8
click at [290, 142] on div "Joe Owen" at bounding box center [267, 139] width 86 height 8
click at [240, 138] on span "Joe Owen" at bounding box center [247, 139] width 47 height 8
click at [210, 142] on img at bounding box center [211, 142] width 13 height 7
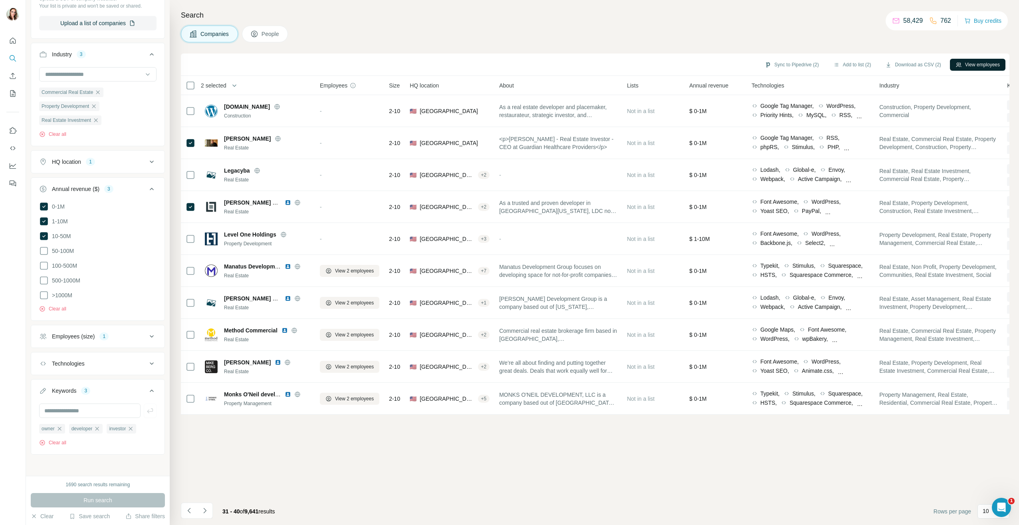
click at [978, 64] on button "View employees" at bounding box center [978, 65] width 56 height 12
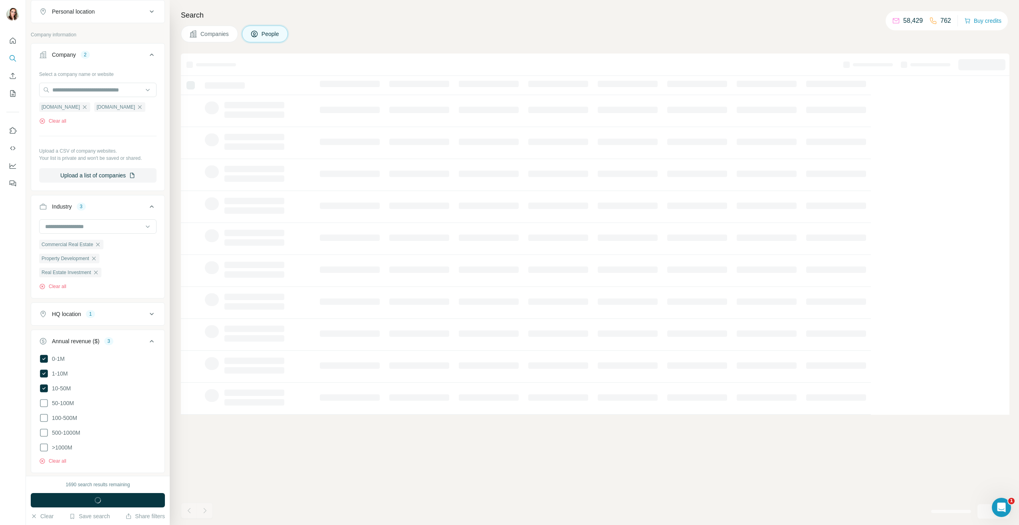
scroll to position [312, 0]
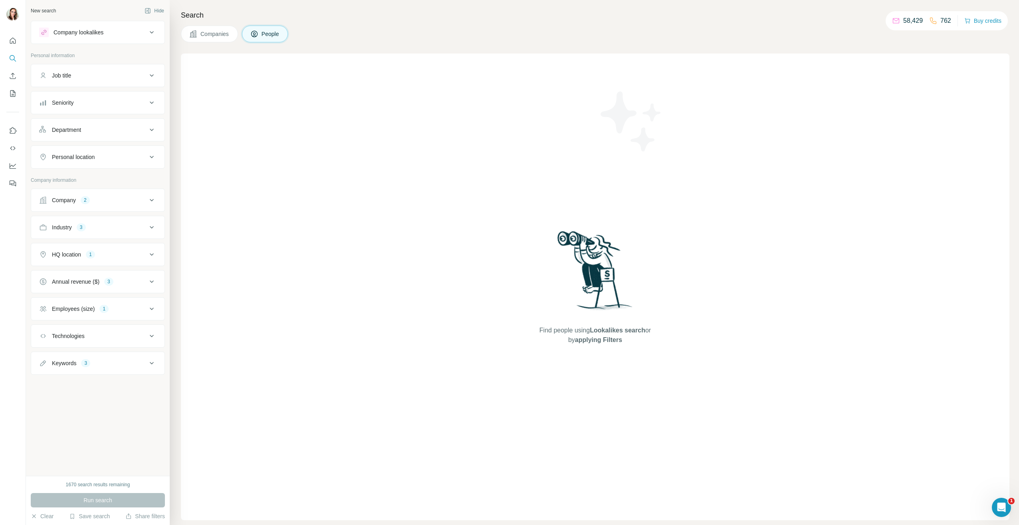
click at [214, 39] on button "Companies" at bounding box center [209, 34] width 57 height 17
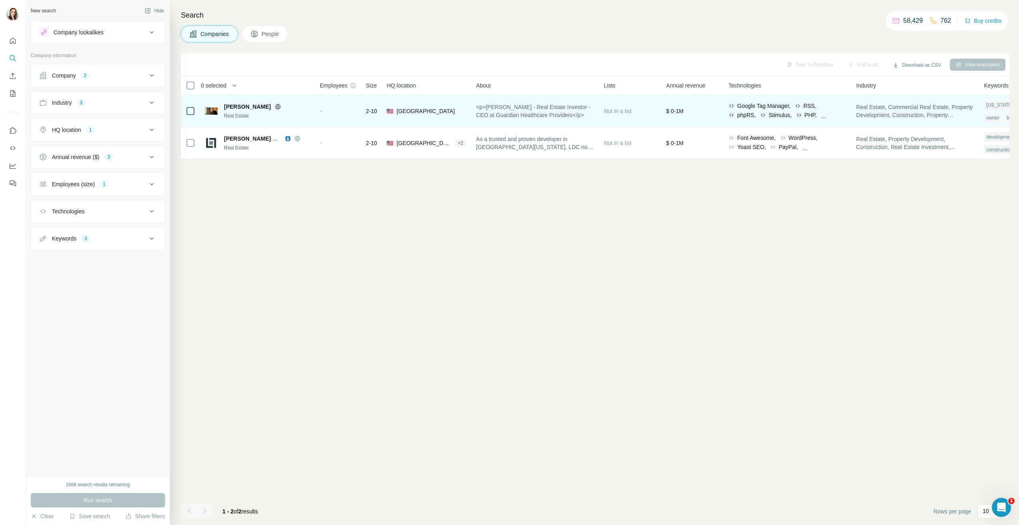
click at [321, 99] on td "-" at bounding box center [338, 111] width 46 height 32
click at [281, 112] on div "Real Estate" at bounding box center [267, 115] width 86 height 7
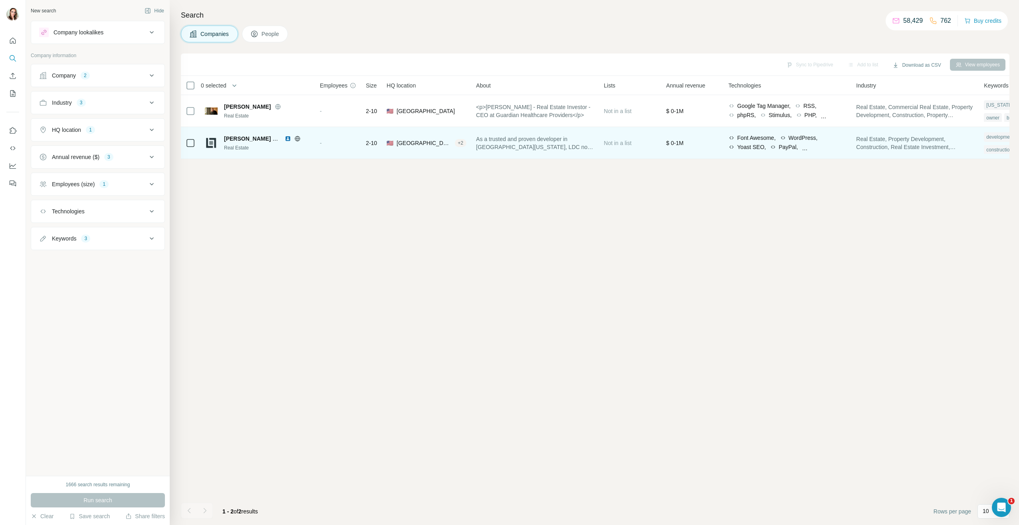
click at [289, 142] on div "[PERSON_NAME] Development Company" at bounding box center [267, 139] width 86 height 8
click at [288, 140] on img at bounding box center [288, 138] width 6 height 6
